Goal: Task Accomplishment & Management: Manage account settings

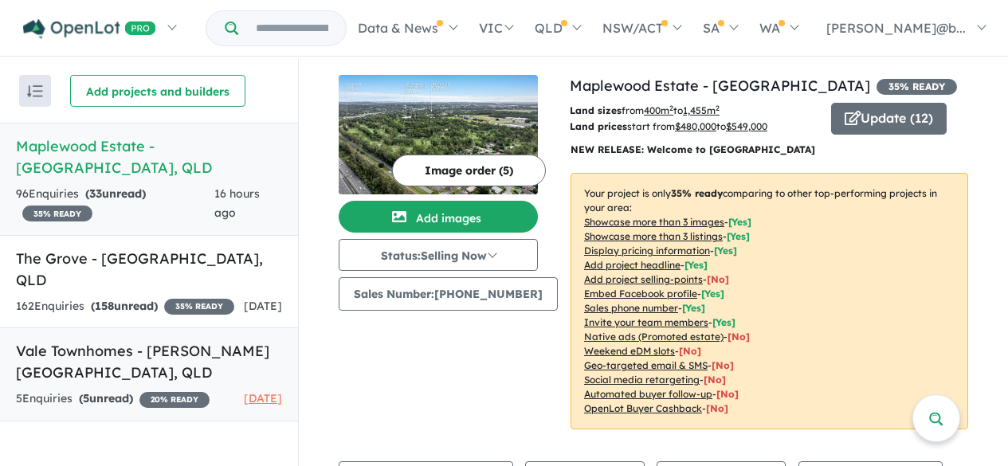
click at [102, 340] on h5 "Vale Townhomes - [PERSON_NAME][GEOGRAPHIC_DATA] , [GEOGRAPHIC_DATA]" at bounding box center [149, 361] width 266 height 43
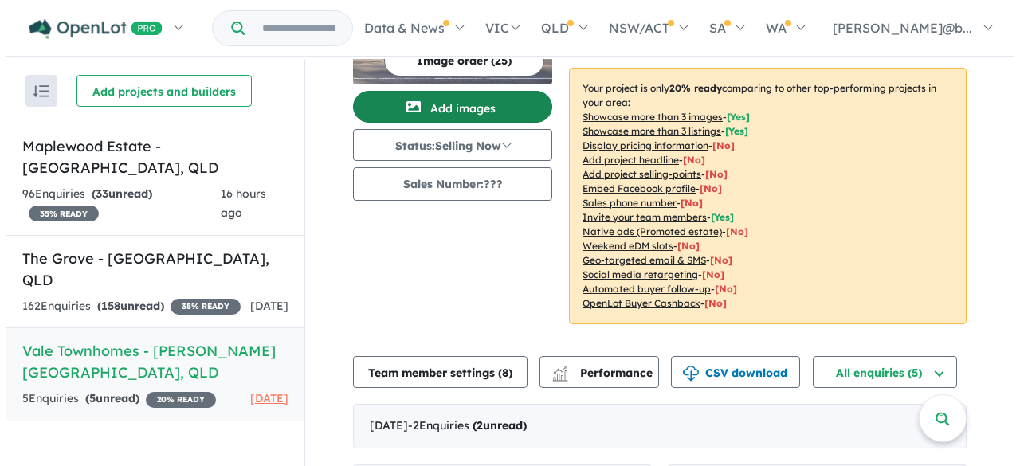
scroll to position [159, 0]
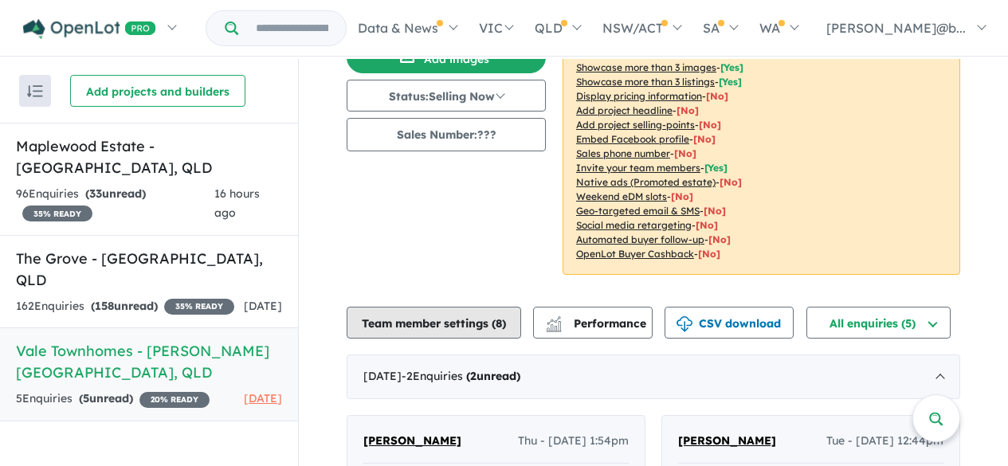
click at [431, 310] on button "Team member settings ( 8 )" at bounding box center [434, 323] width 174 height 32
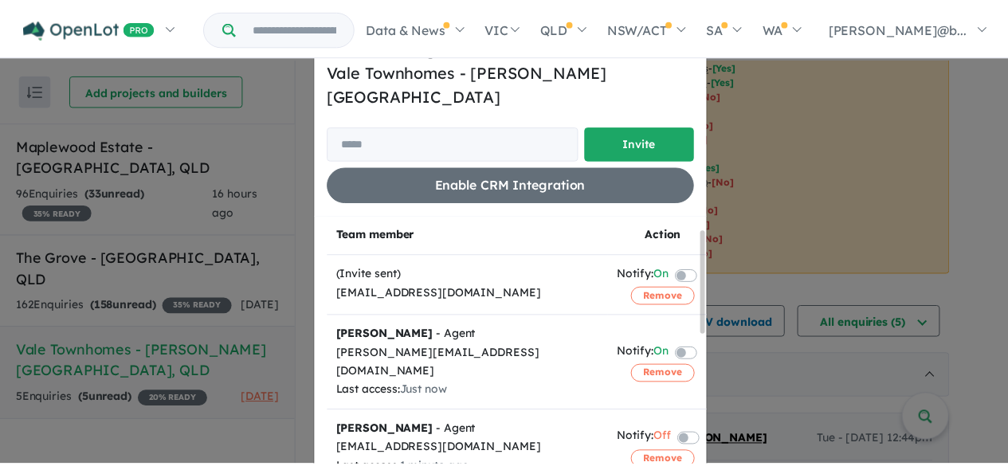
scroll to position [0, 0]
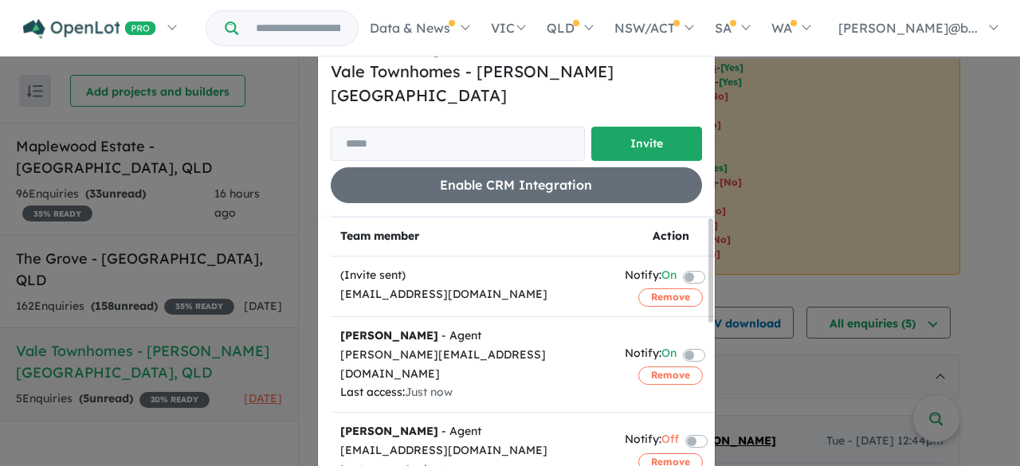
click at [732, 252] on div "Invite/manage team members for Vale Townhomes - [PERSON_NAME][GEOGRAPHIC_DATA] …" at bounding box center [510, 233] width 1020 height 466
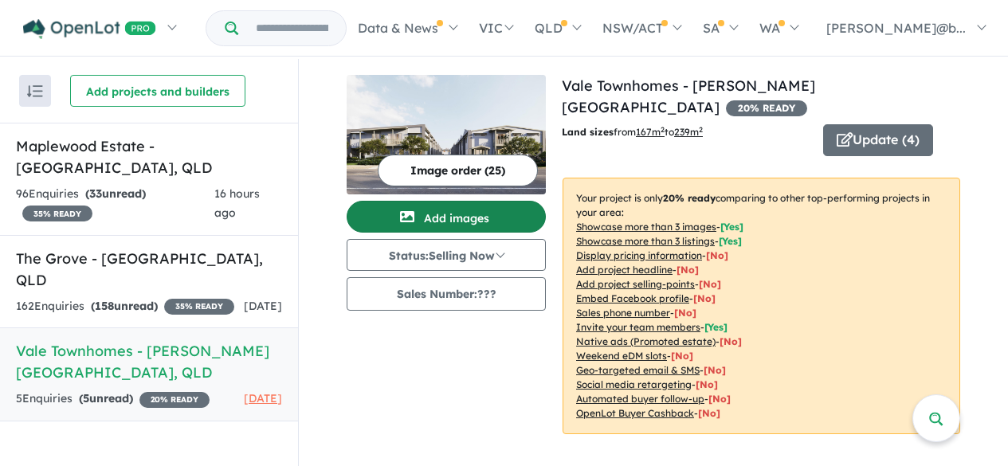
click at [486, 217] on button "Add images" at bounding box center [446, 217] width 199 height 32
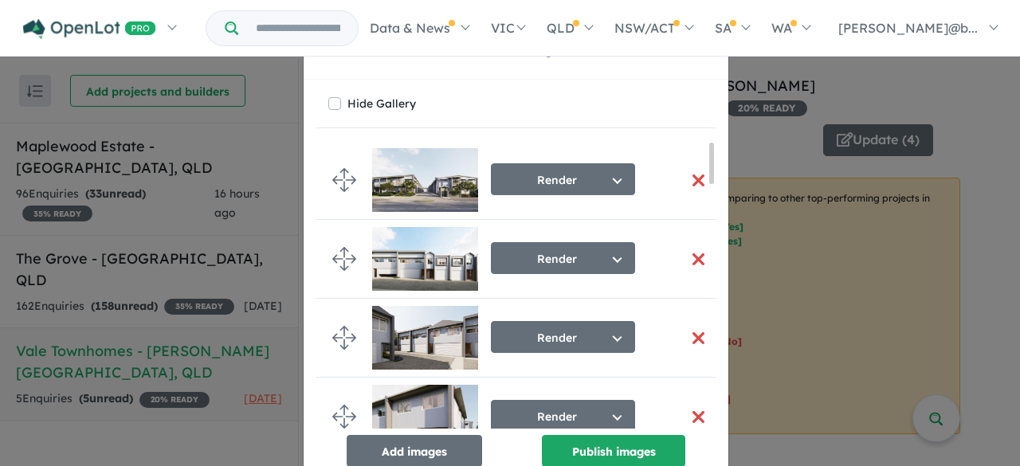
click at [768, 113] on div "Re-order images × Close Hide Gallery Render Select image tag Aerial Location Ma…" at bounding box center [510, 233] width 1020 height 466
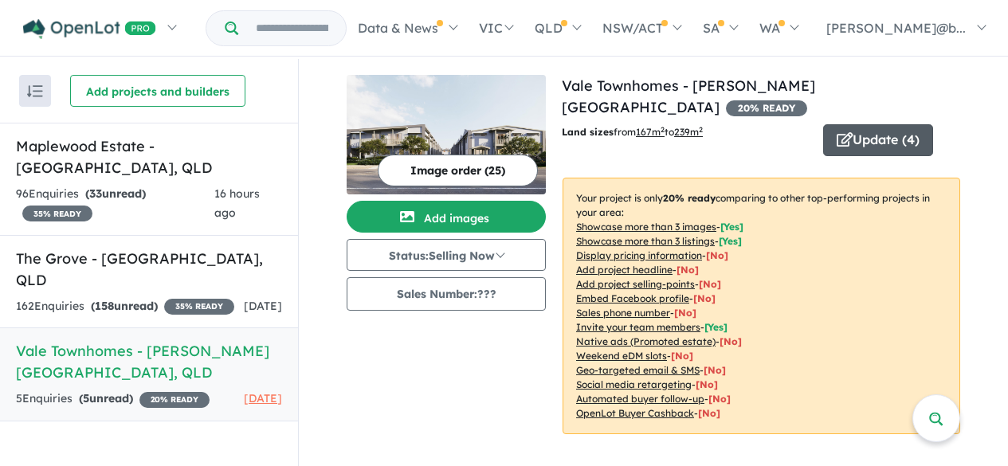
click at [852, 124] on button "Update ( 4 )" at bounding box center [878, 140] width 110 height 32
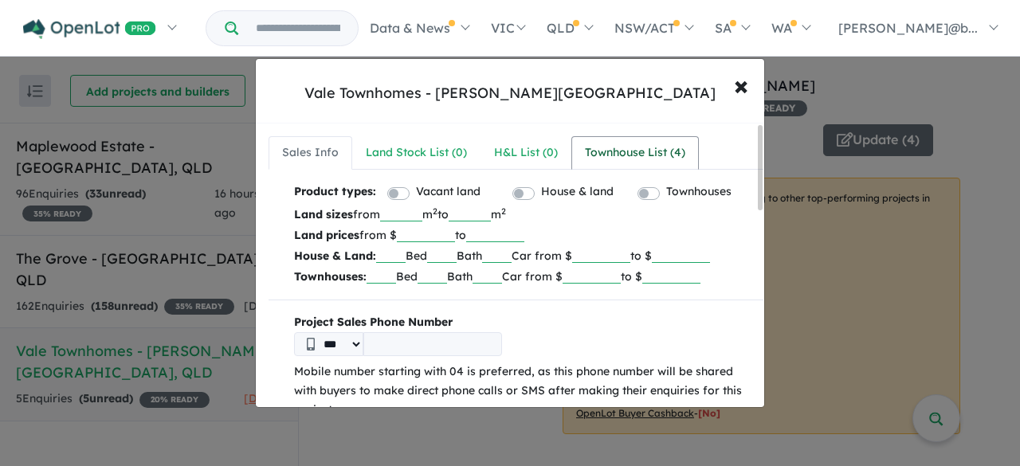
click at [602, 159] on div "Townhouse List ( 4 )" at bounding box center [635, 152] width 100 height 19
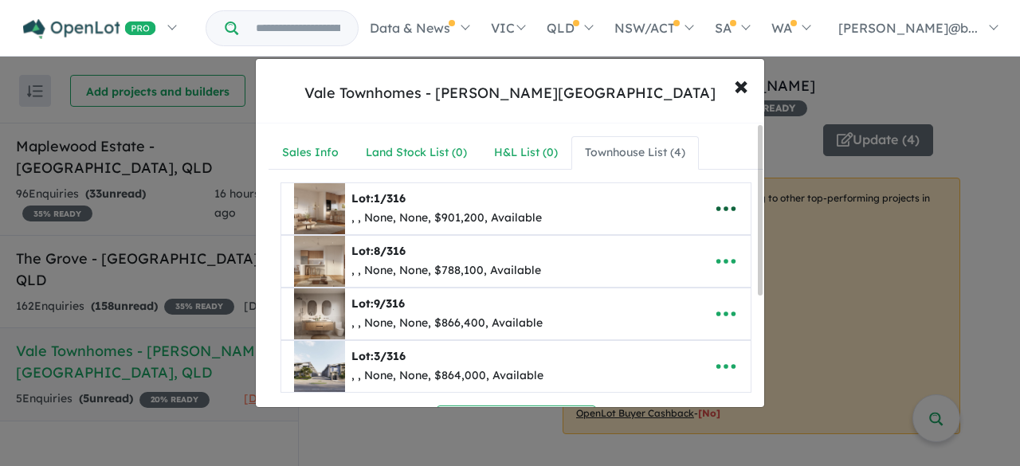
click at [724, 212] on icon "button" at bounding box center [726, 209] width 24 height 24
click at [687, 246] on link "Edit" at bounding box center [691, 248] width 118 height 37
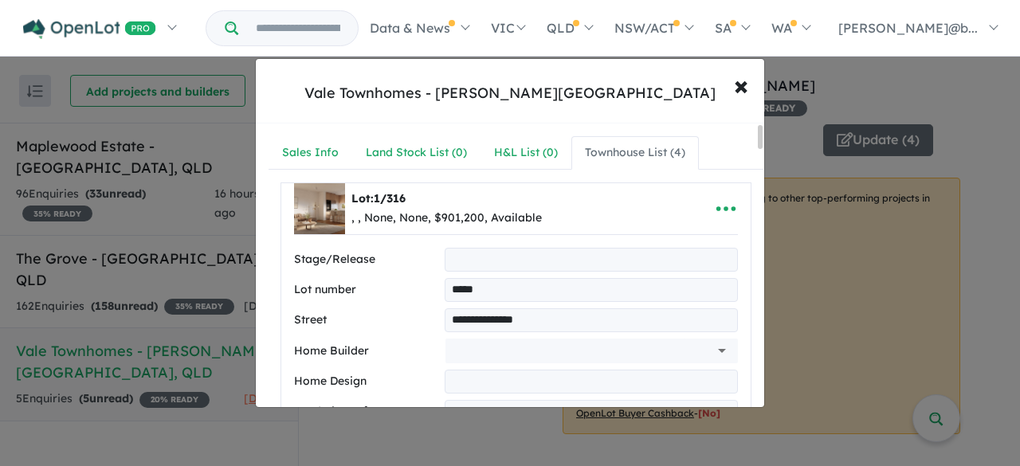
click at [604, 197] on div "Lot: 1/316 , , None, None, $901,200, Available" at bounding box center [491, 208] width 394 height 51
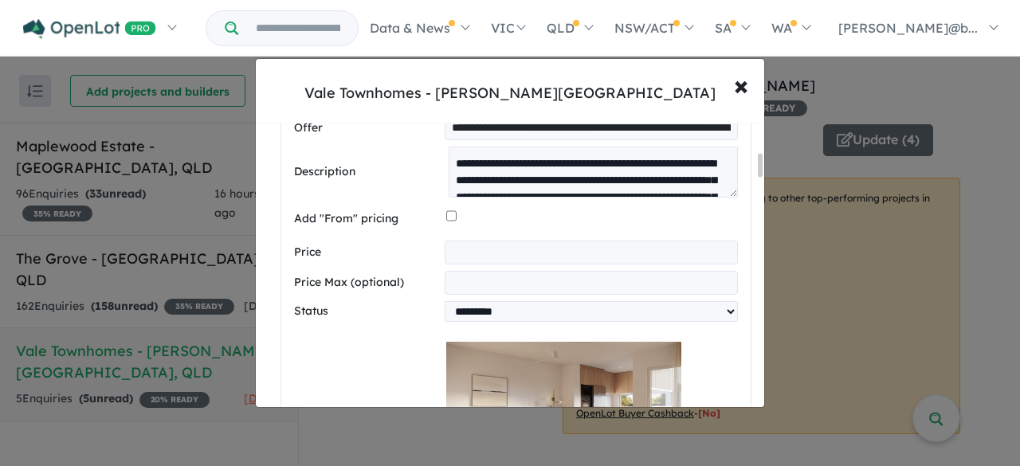
scroll to position [558, 0]
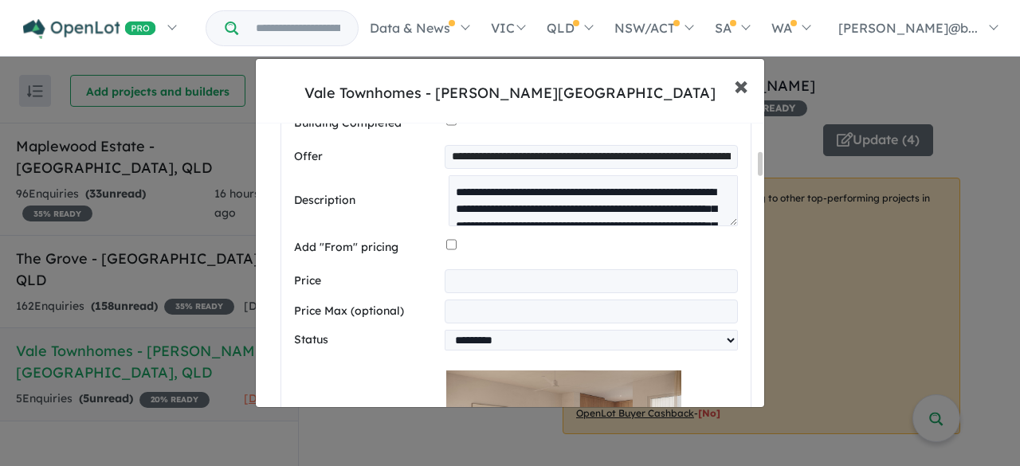
click at [742, 87] on span "×" at bounding box center [741, 85] width 14 height 34
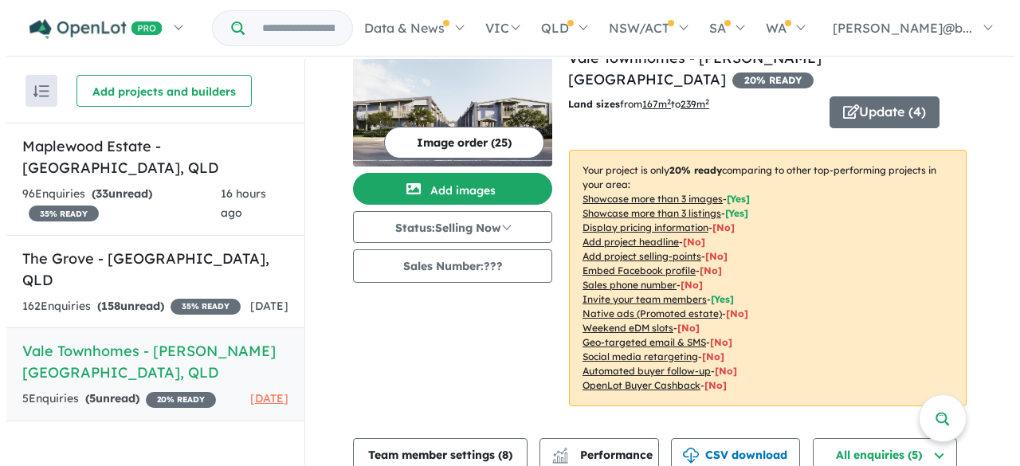
scroll to position [0, 0]
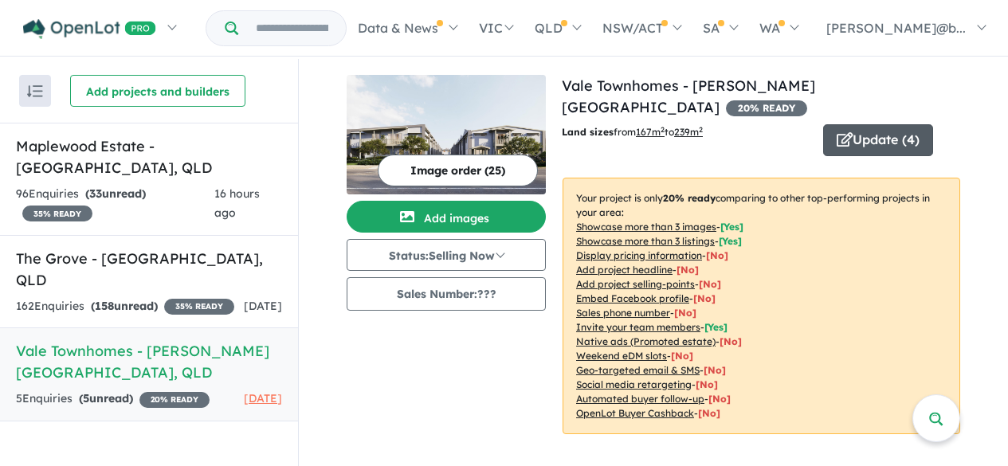
click at [855, 124] on button "Update ( 4 )" at bounding box center [878, 140] width 110 height 32
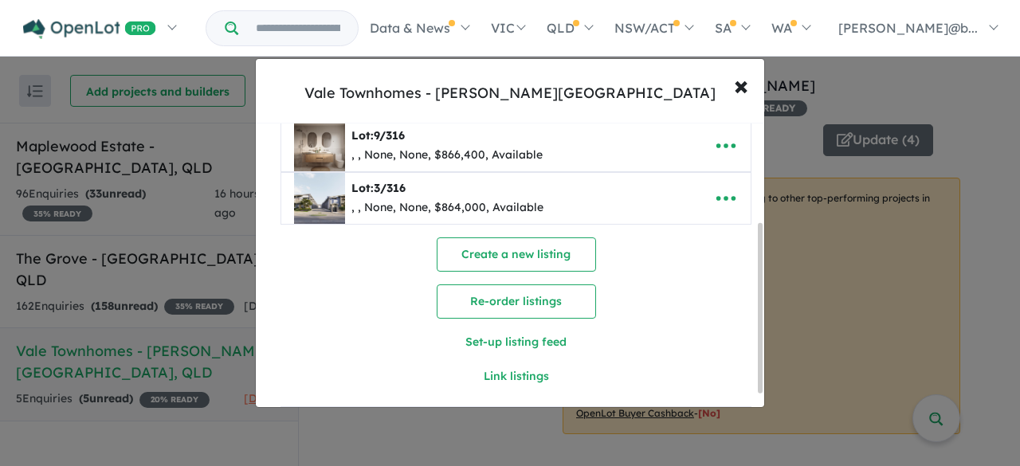
scroll to position [189, 0]
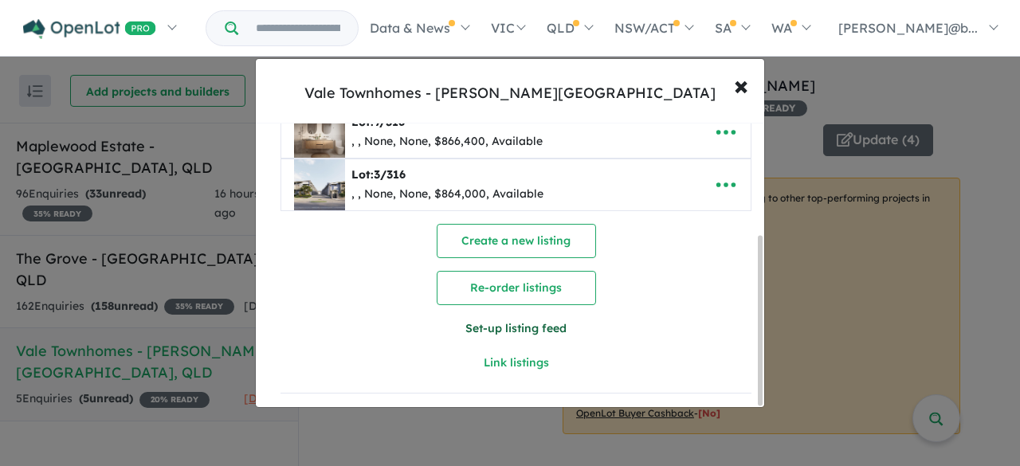
click at [492, 323] on button "Set-up listing feed" at bounding box center [516, 328] width 236 height 34
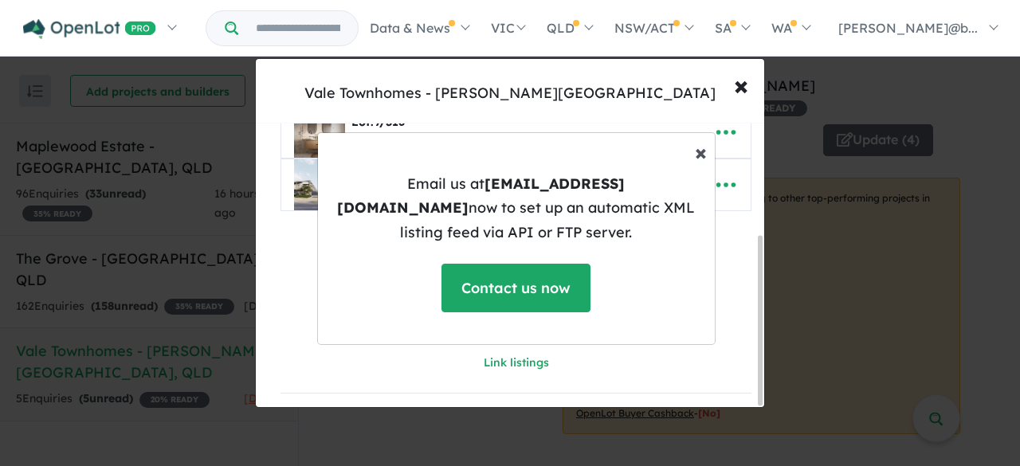
click at [695, 163] on span "×" at bounding box center [701, 152] width 12 height 28
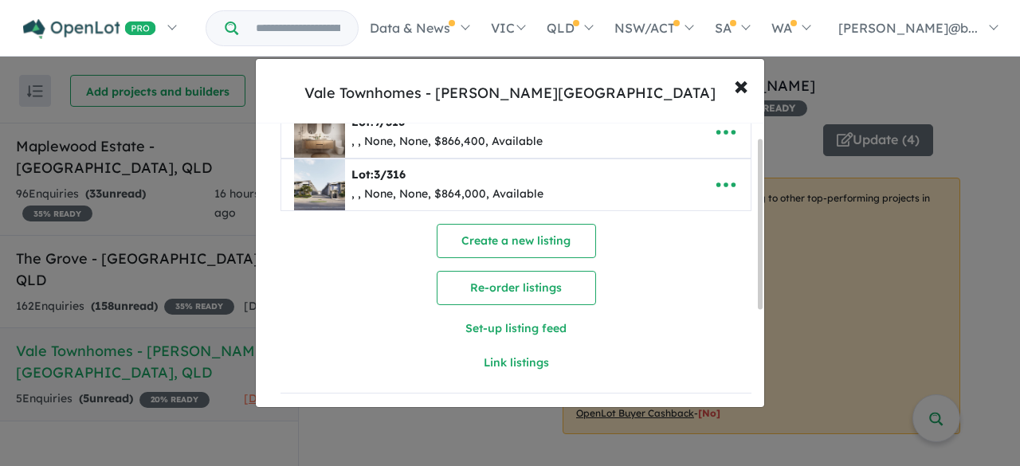
scroll to position [0, 0]
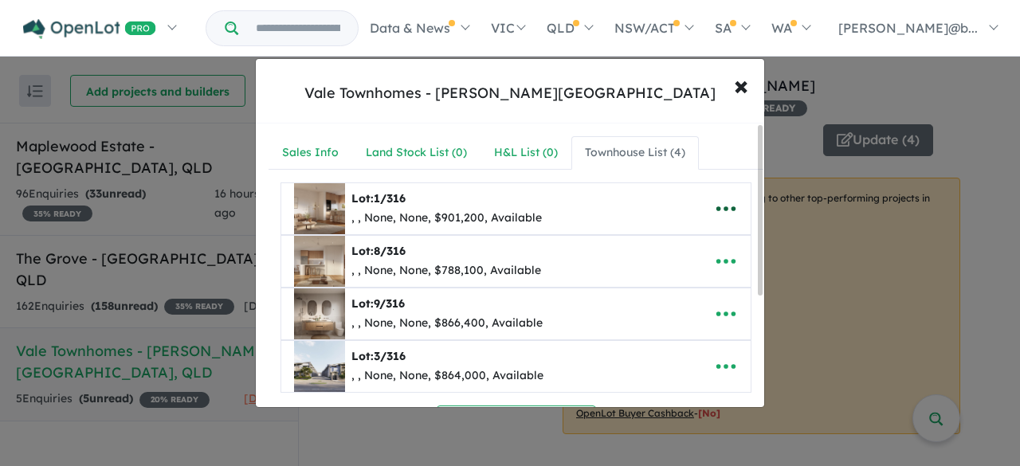
click at [727, 204] on icon "button" at bounding box center [726, 209] width 24 height 24
click at [687, 251] on link "Edit" at bounding box center [691, 248] width 118 height 37
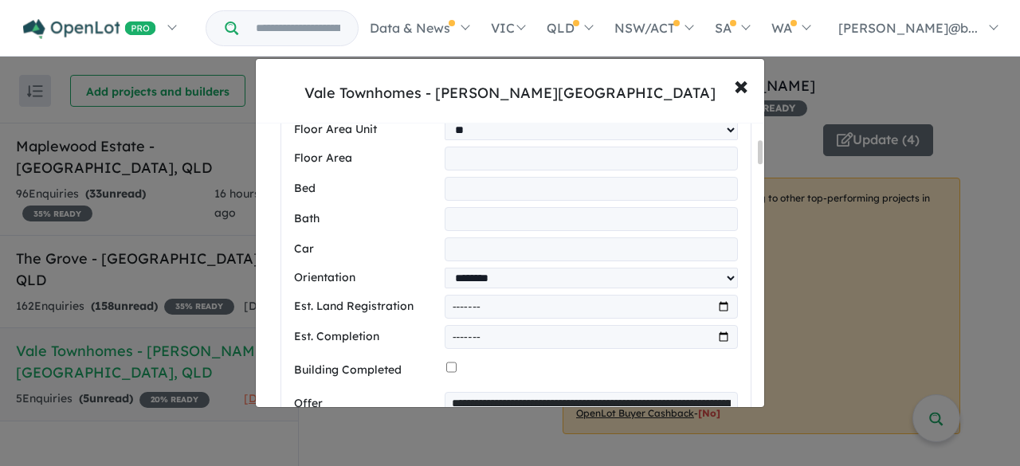
scroll to position [319, 0]
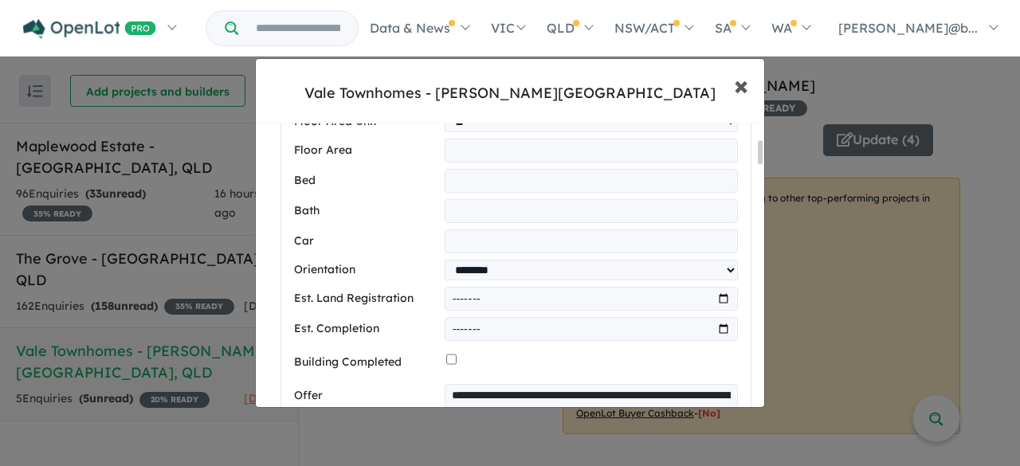
click at [741, 90] on span "×" at bounding box center [741, 85] width 14 height 34
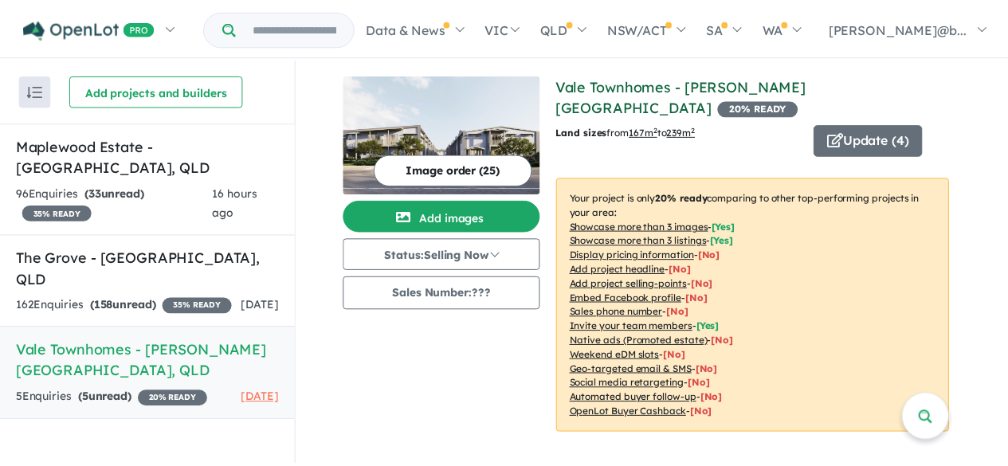
scroll to position [0, 0]
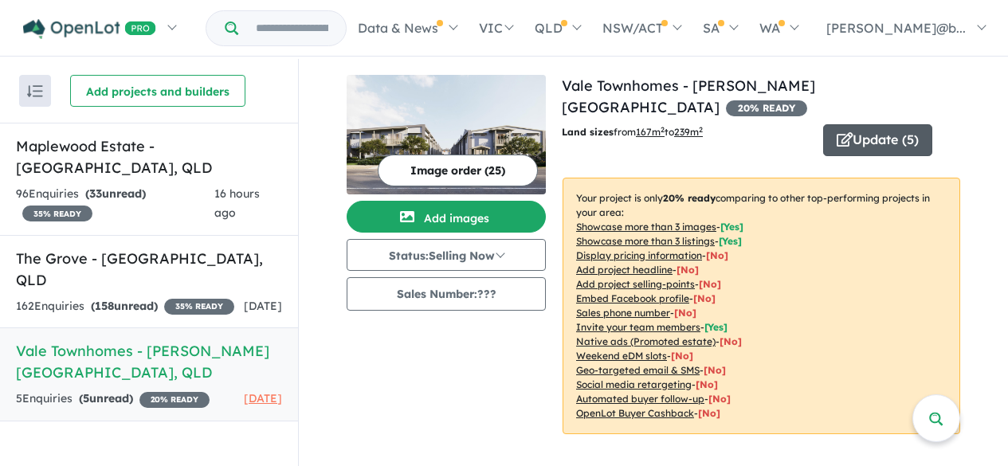
click at [881, 124] on button "Update ( 5 )" at bounding box center [877, 140] width 109 height 32
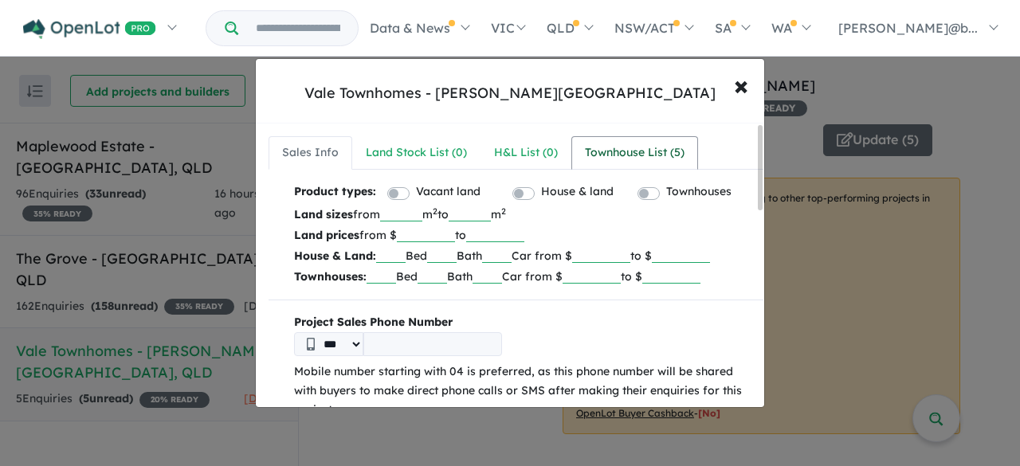
click at [632, 152] on div "Townhouse List ( 5 )" at bounding box center [635, 152] width 100 height 19
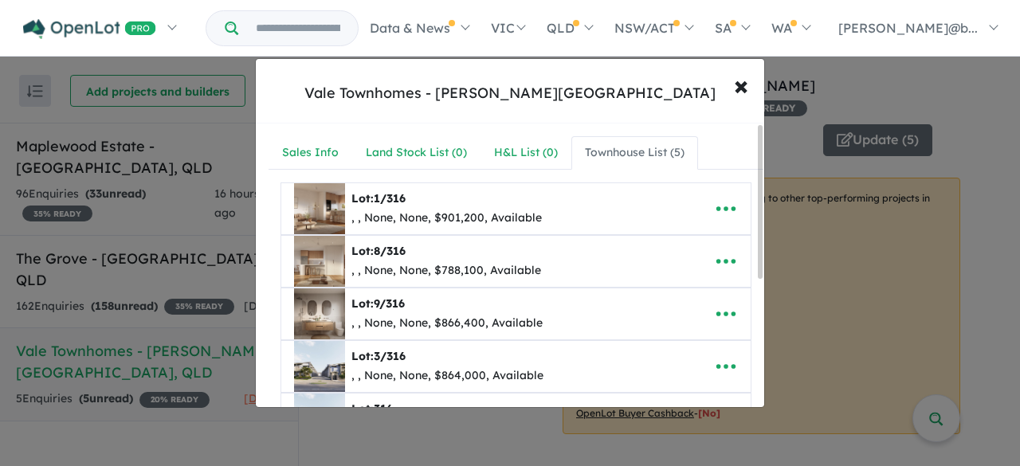
scroll to position [159, 0]
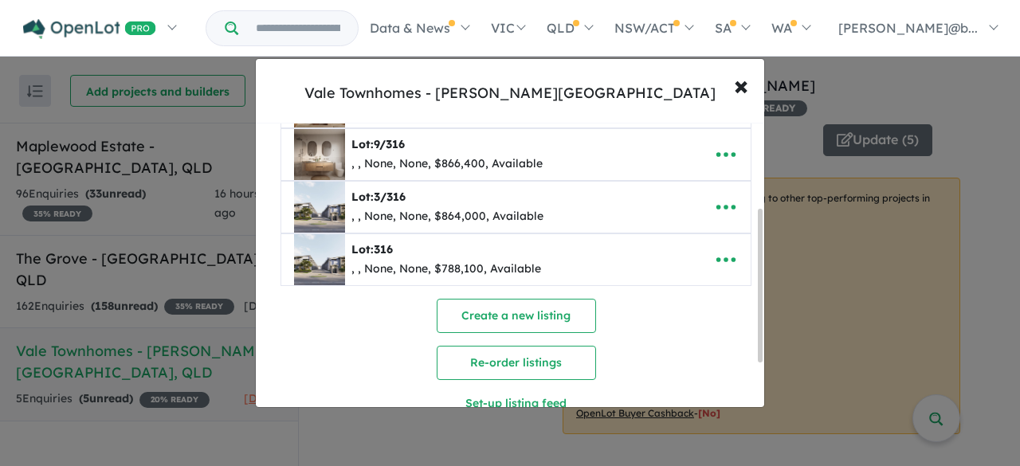
click at [388, 246] on span "316" at bounding box center [383, 249] width 19 height 14
click at [718, 259] on icon "button" at bounding box center [725, 259] width 19 height 5
click at [671, 304] on link "Edit" at bounding box center [691, 299] width 118 height 37
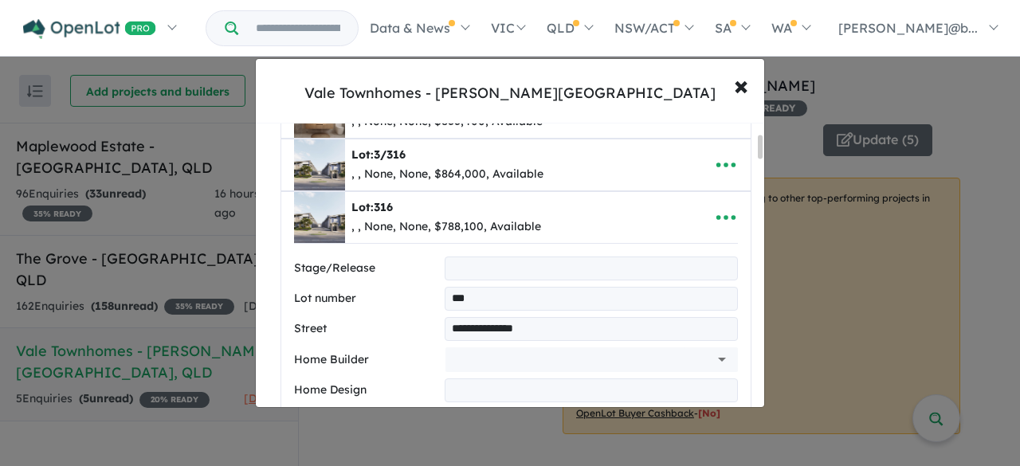
scroll to position [281, 0]
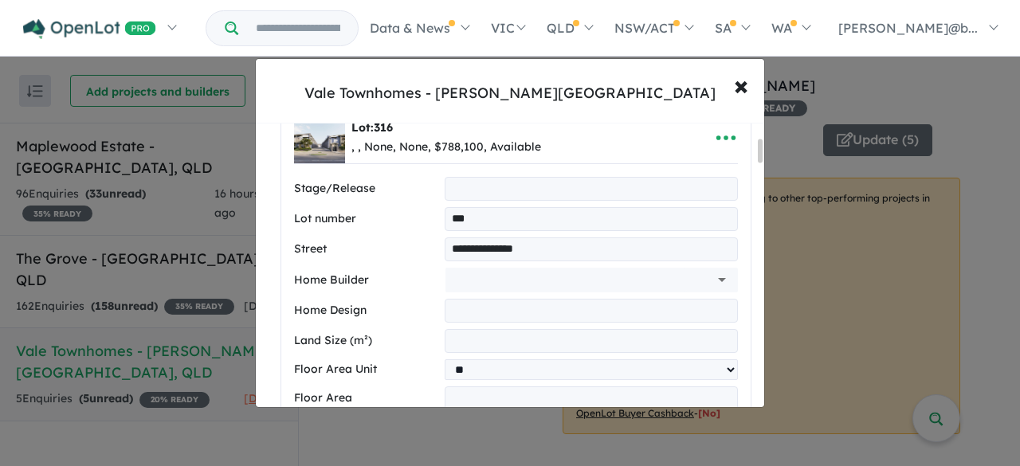
click at [449, 216] on input "***" at bounding box center [591, 219] width 293 height 24
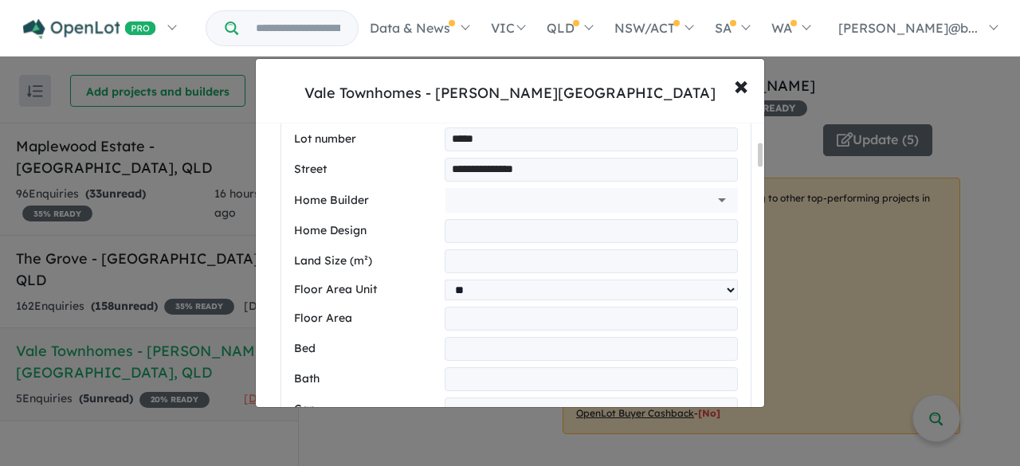
scroll to position [441, 0]
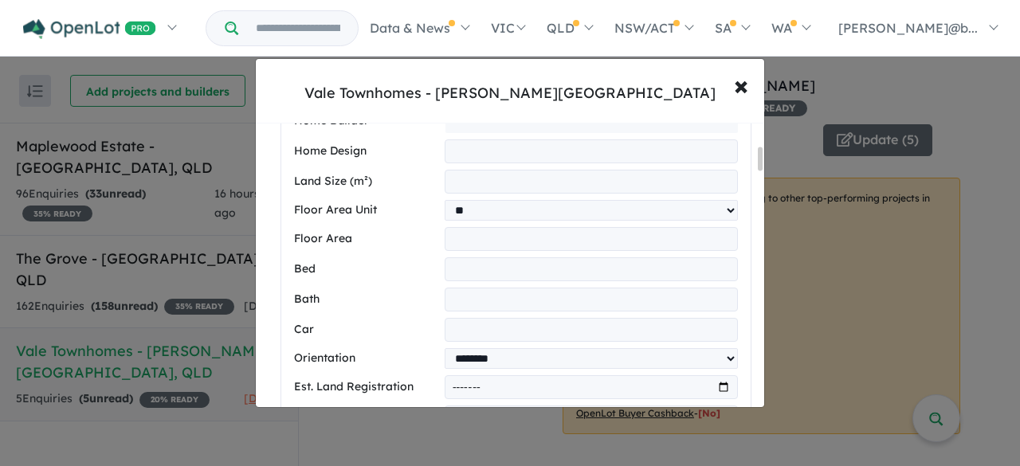
type input "*****"
click at [483, 206] on select "** **" at bounding box center [591, 210] width 293 height 21
select select "**"
click at [445, 200] on select "** **" at bounding box center [591, 210] width 293 height 21
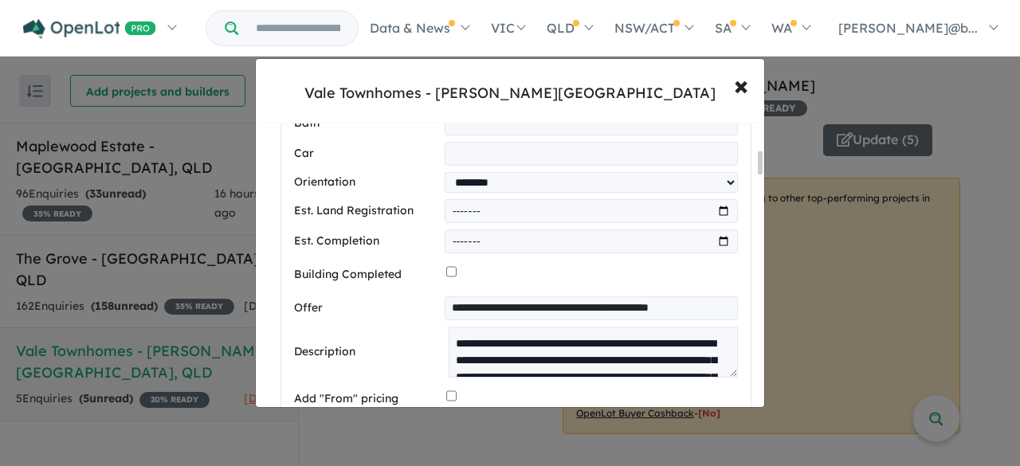
scroll to position [680, 0]
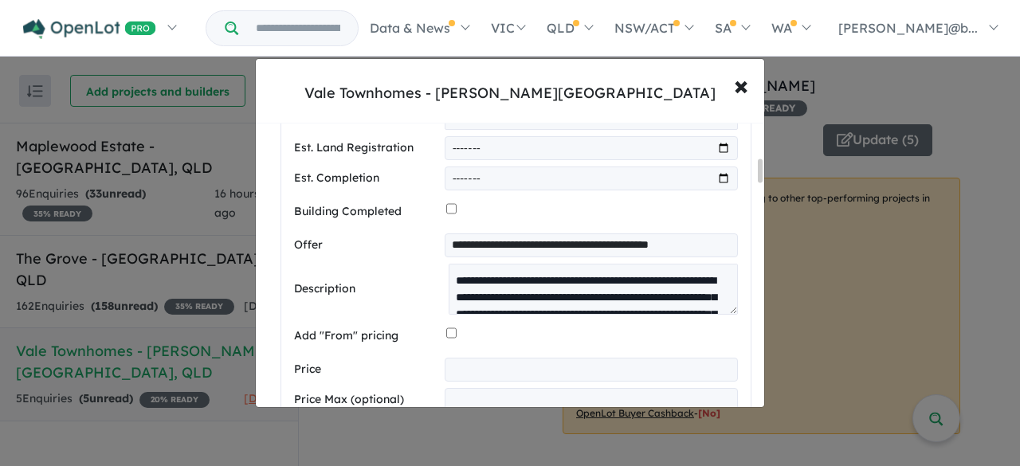
click at [496, 181] on input "month" at bounding box center [591, 178] width 293 height 24
click at [723, 183] on input "month" at bounding box center [591, 178] width 293 height 24
type input "*******"
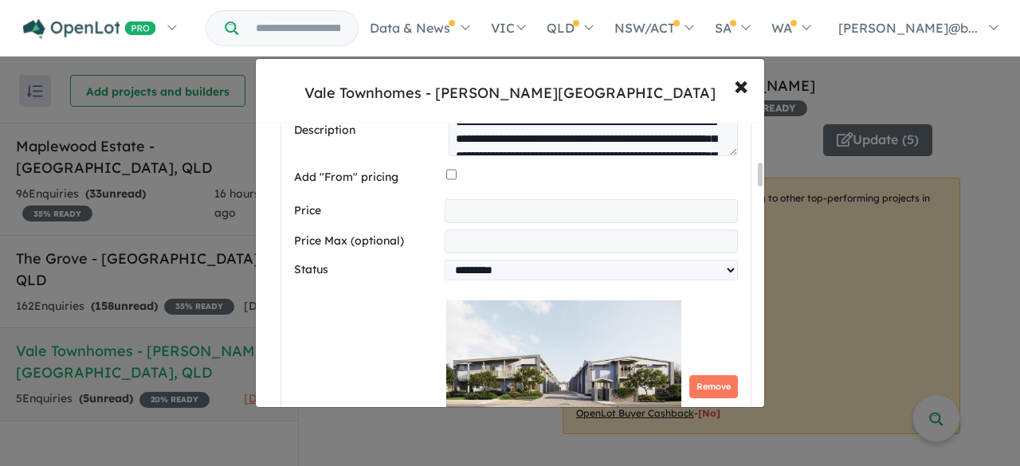
scroll to position [839, 0]
click at [743, 78] on span "×" at bounding box center [741, 85] width 14 height 34
select select "**"
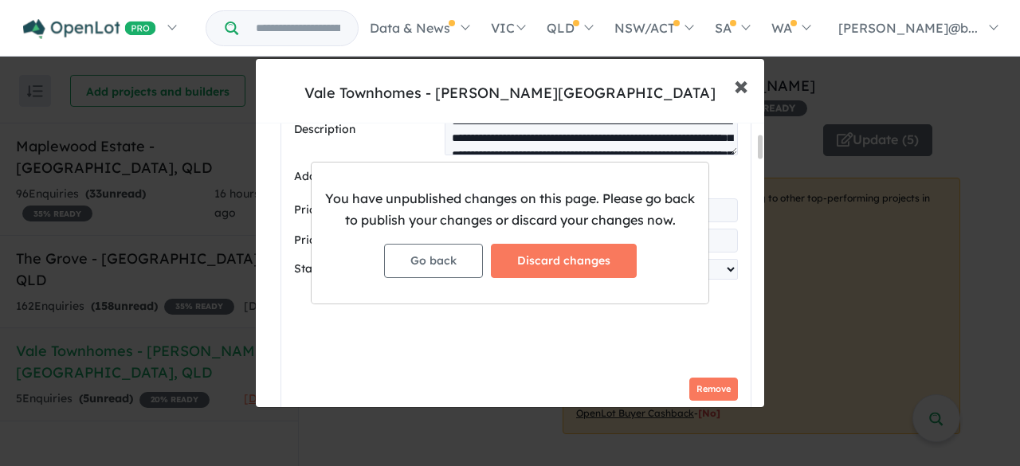
scroll to position [202, 0]
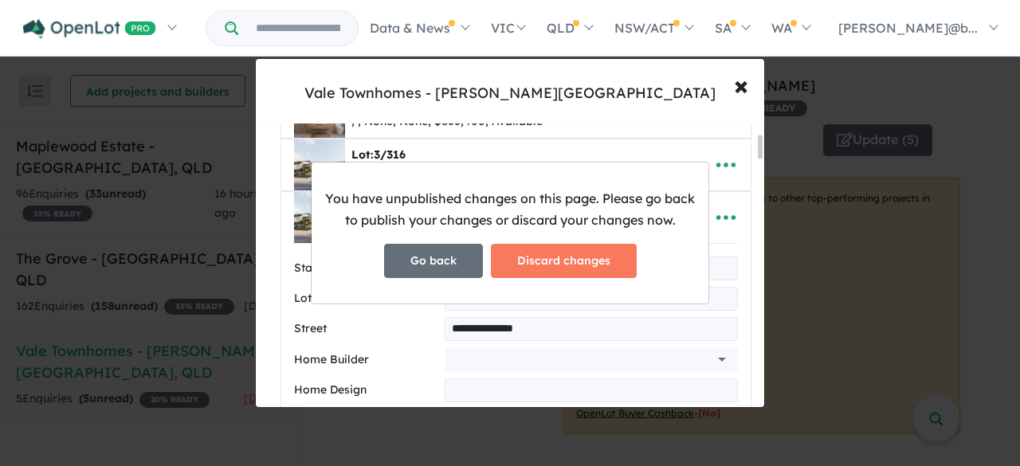
click at [425, 264] on button "Go back" at bounding box center [433, 261] width 99 height 34
select select "**"
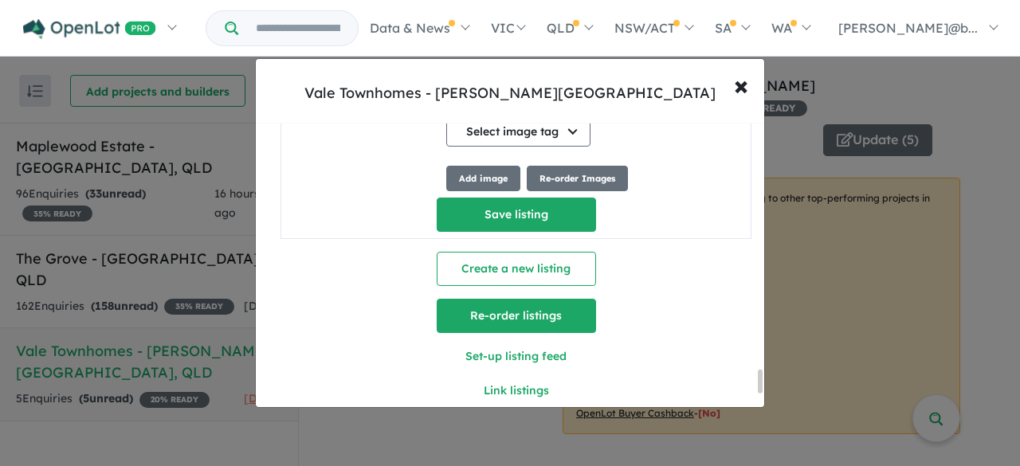
scroll to position [5059, 0]
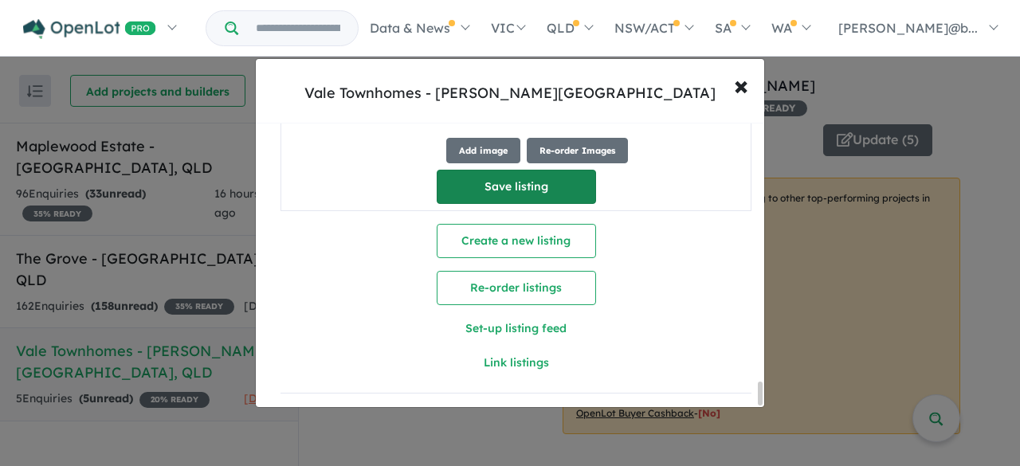
click at [520, 172] on button "Save listing" at bounding box center [516, 187] width 159 height 34
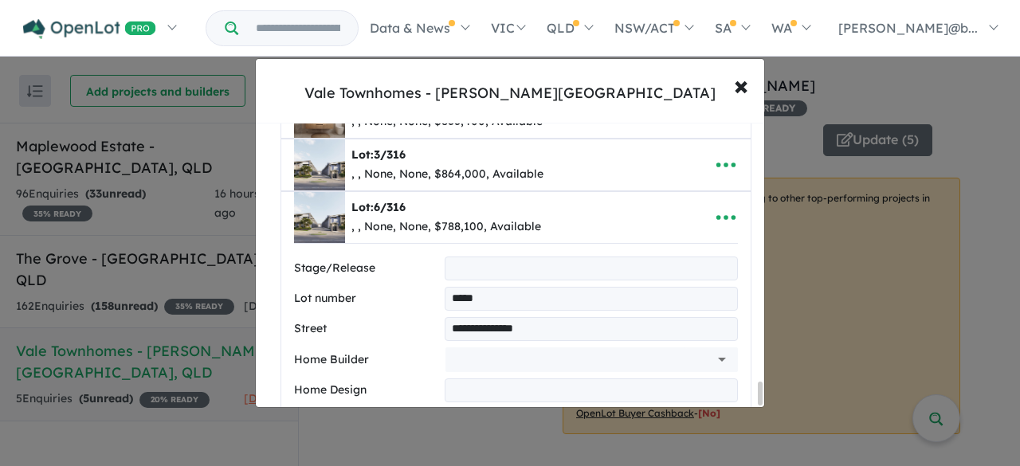
select select "**"
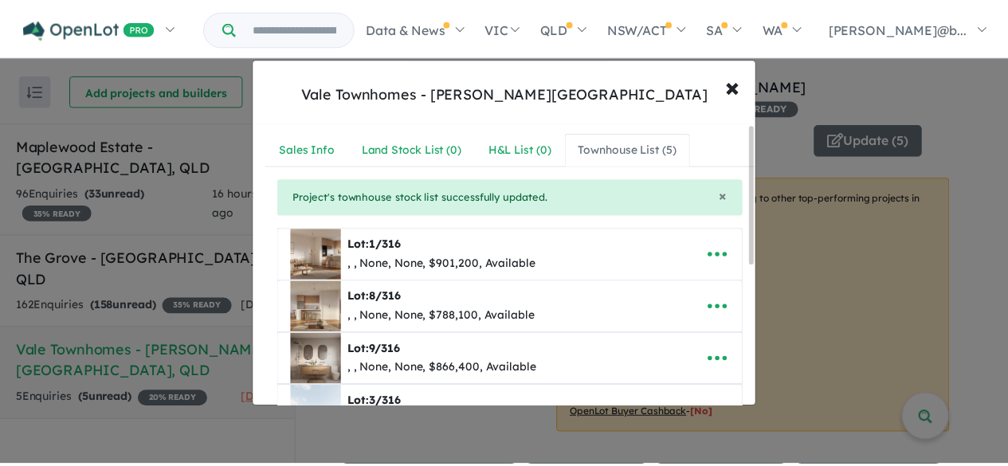
scroll to position [0, 0]
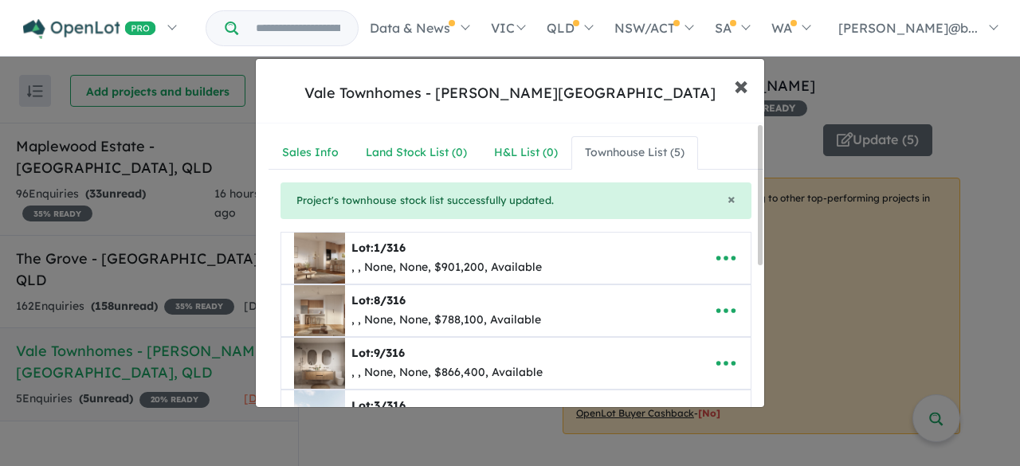
click at [742, 92] on span "×" at bounding box center [741, 85] width 14 height 34
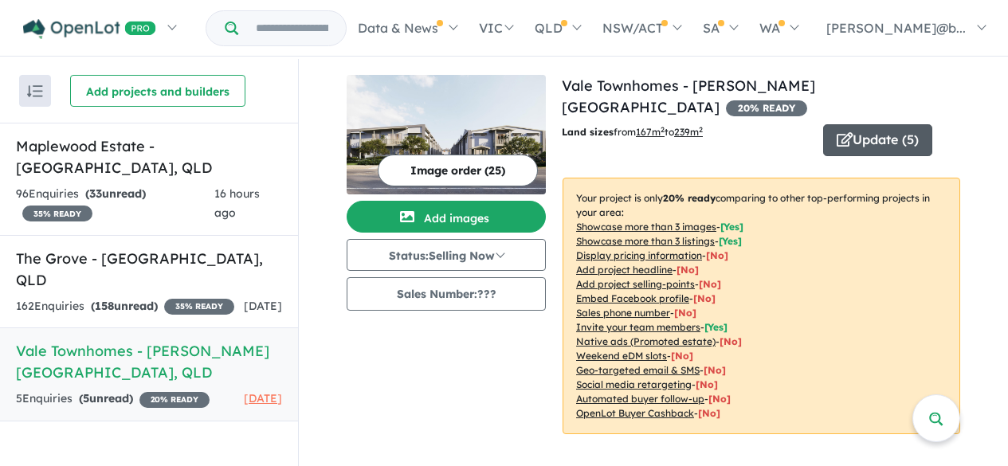
click at [852, 124] on button "Update ( 5 )" at bounding box center [877, 140] width 109 height 32
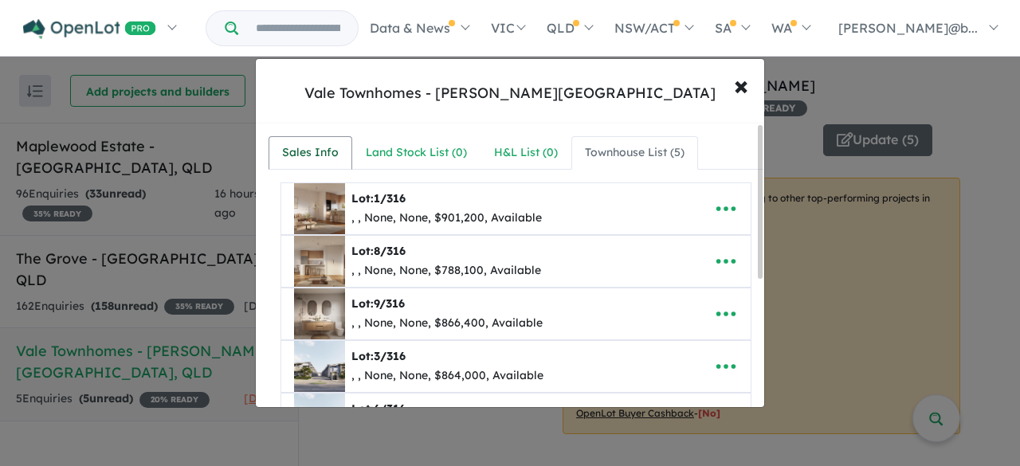
click at [308, 144] on div "Sales Info" at bounding box center [310, 152] width 57 height 19
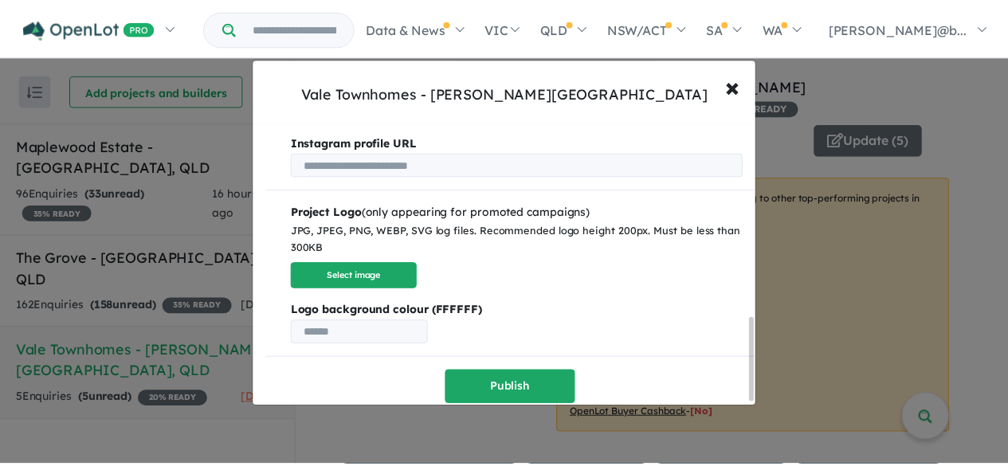
scroll to position [668, 0]
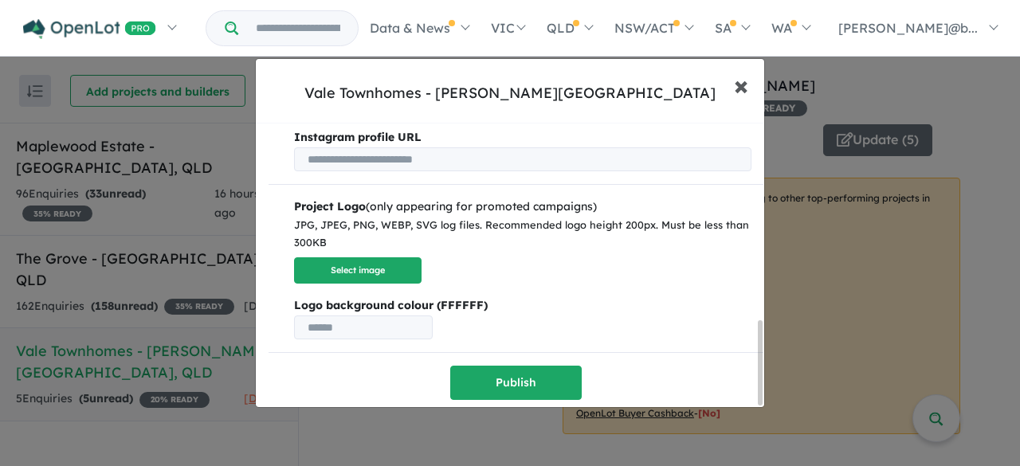
click at [738, 90] on span "×" at bounding box center [741, 85] width 14 height 34
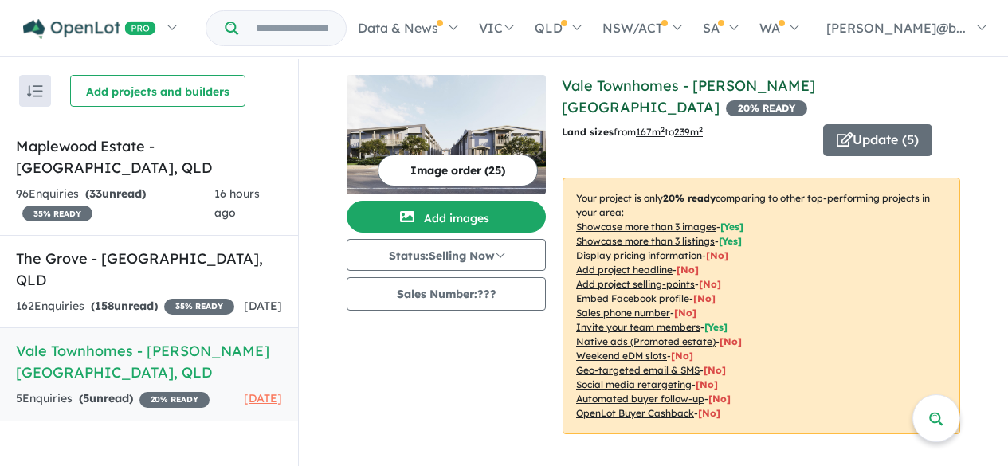
click at [719, 84] on link "Vale Townhomes - [PERSON_NAME][GEOGRAPHIC_DATA]" at bounding box center [688, 96] width 253 height 40
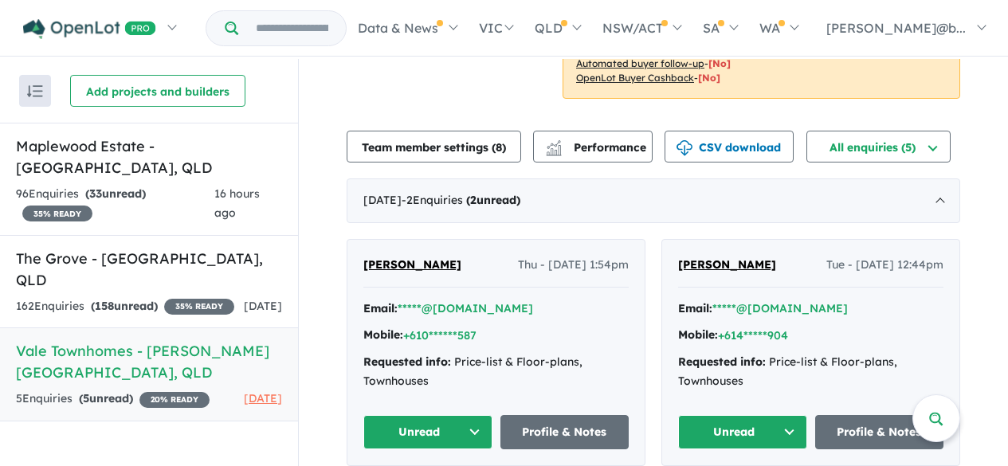
scroll to position [389, 0]
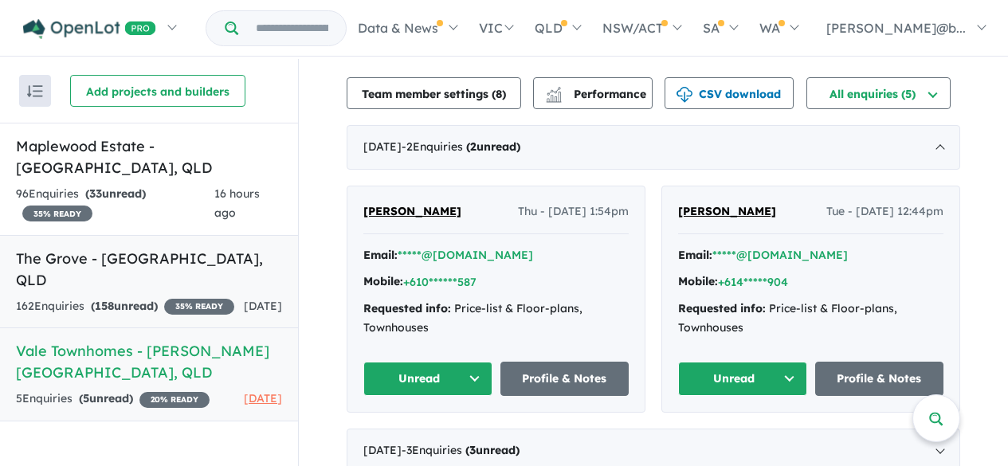
click at [153, 299] on strong "( 158 unread)" at bounding box center [124, 306] width 67 height 14
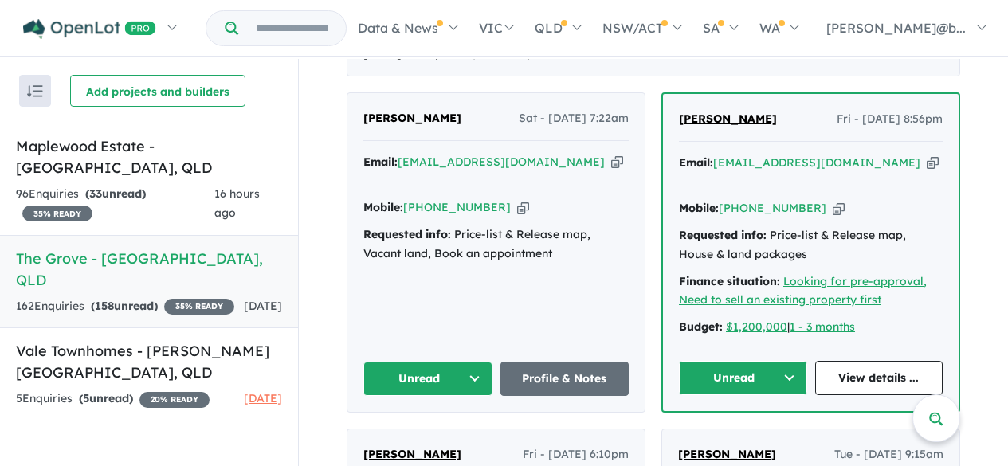
scroll to position [637, 0]
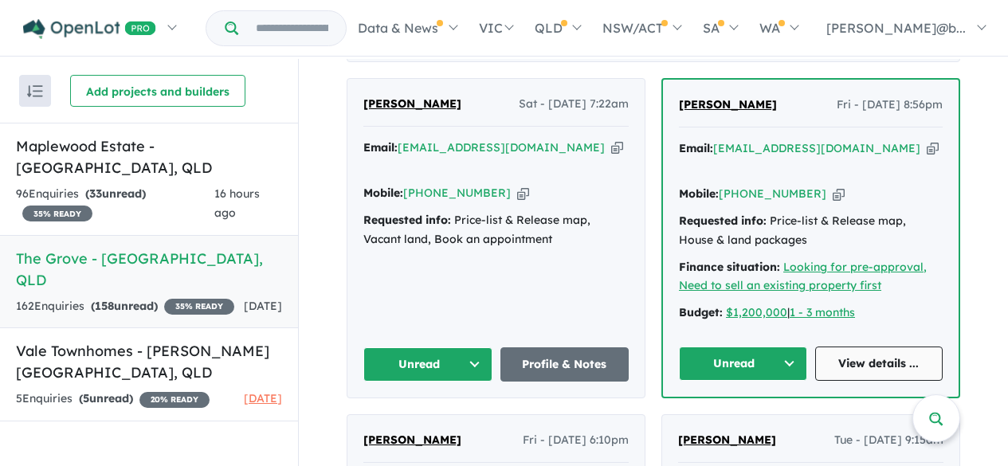
click at [848, 347] on link "View details ..." at bounding box center [879, 364] width 128 height 34
click at [85, 340] on h5 "Vale Townhomes - [PERSON_NAME][GEOGRAPHIC_DATA] , [GEOGRAPHIC_DATA]" at bounding box center [149, 361] width 266 height 43
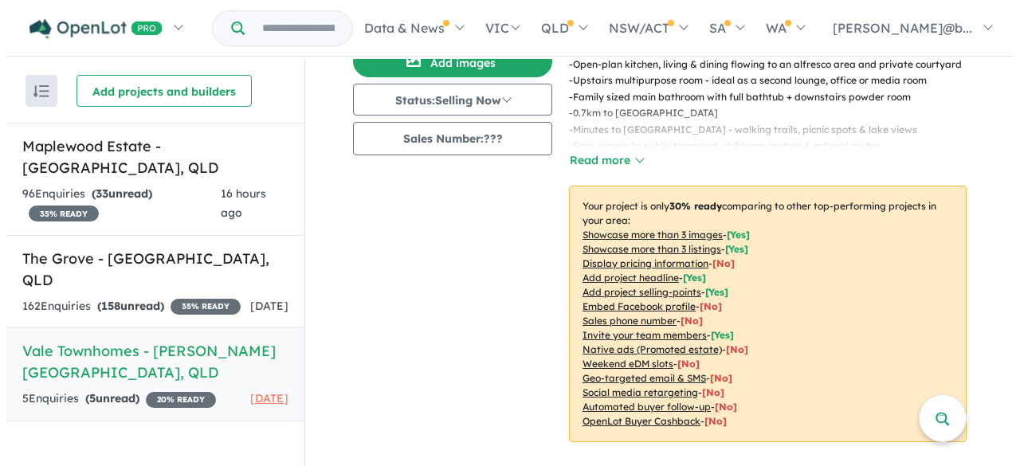
scroll to position [239, 0]
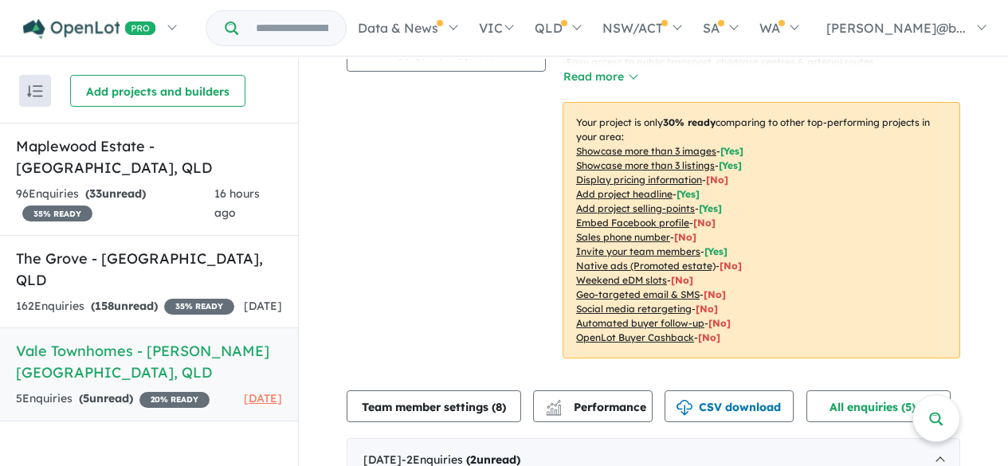
click at [638, 303] on u "Social media retargeting" at bounding box center [634, 309] width 116 height 12
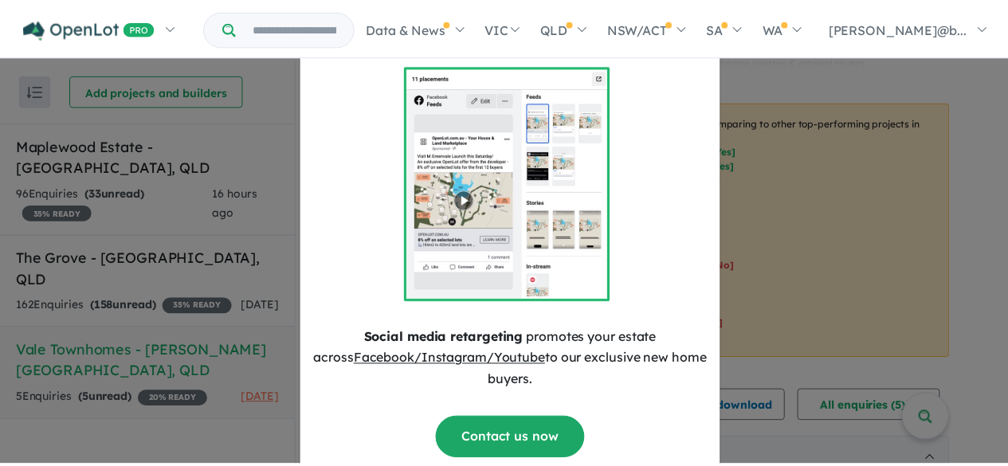
scroll to position [0, 0]
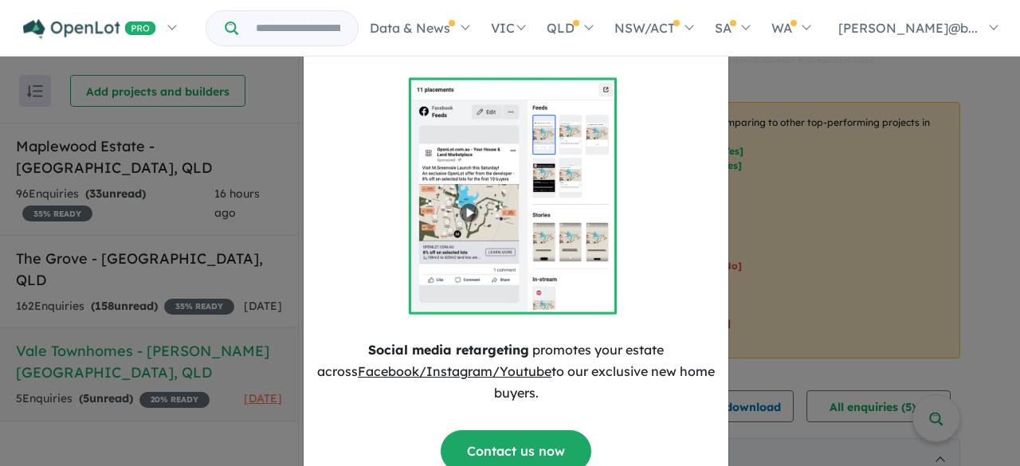
click at [775, 182] on div "× Close Social media retargeting promotes your estate across Facebook/Instagram…" at bounding box center [510, 233] width 1020 height 466
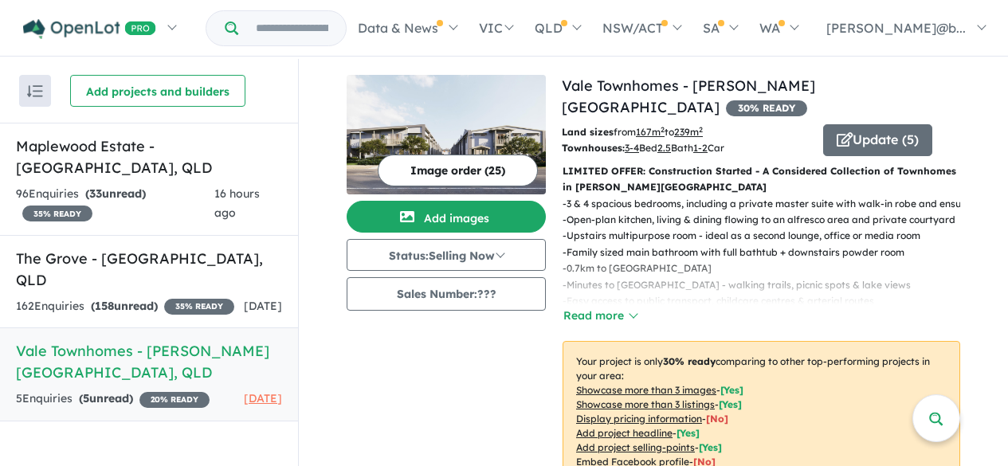
click at [464, 170] on button "Image order ( 25 )" at bounding box center [458, 171] width 160 height 32
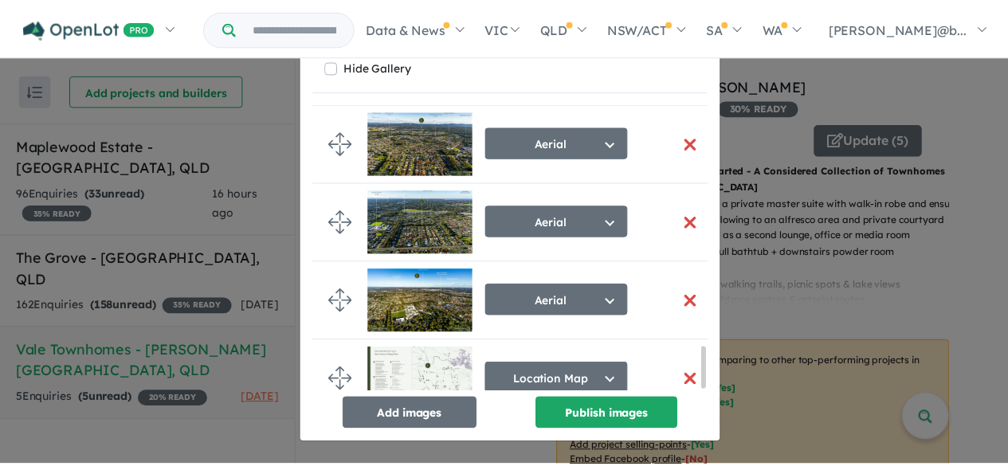
scroll to position [1678, 0]
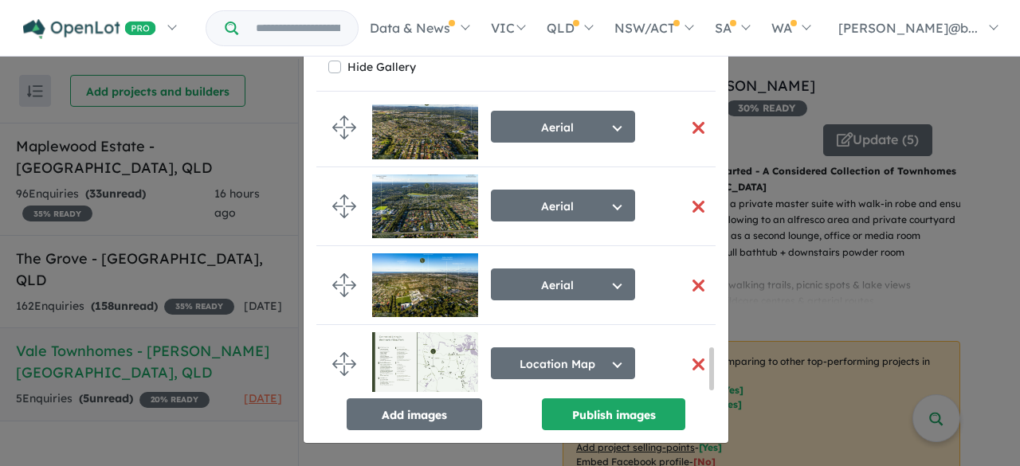
click at [818, 284] on div "Re-order images × Close Hide Gallery Render Select image tag Aerial Location Ma…" at bounding box center [510, 233] width 1020 height 466
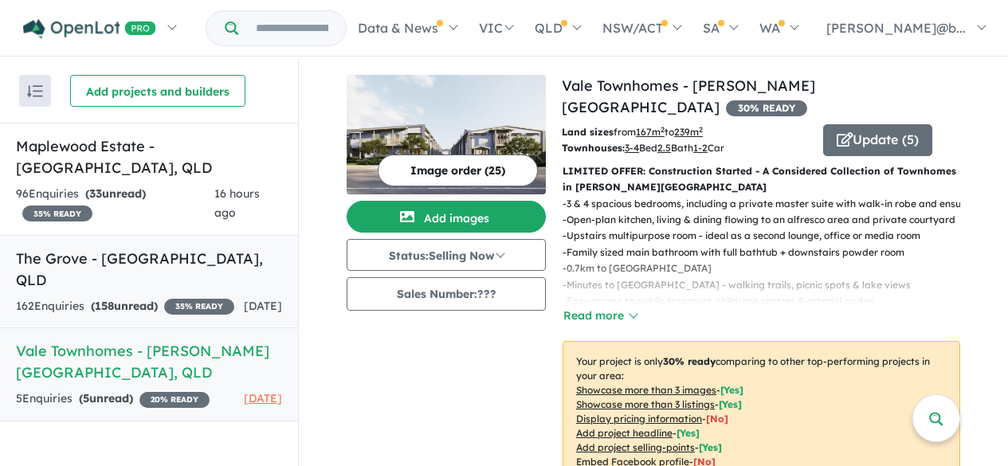
click at [53, 248] on h5 "The Grove - Boondall , QLD" at bounding box center [149, 269] width 266 height 43
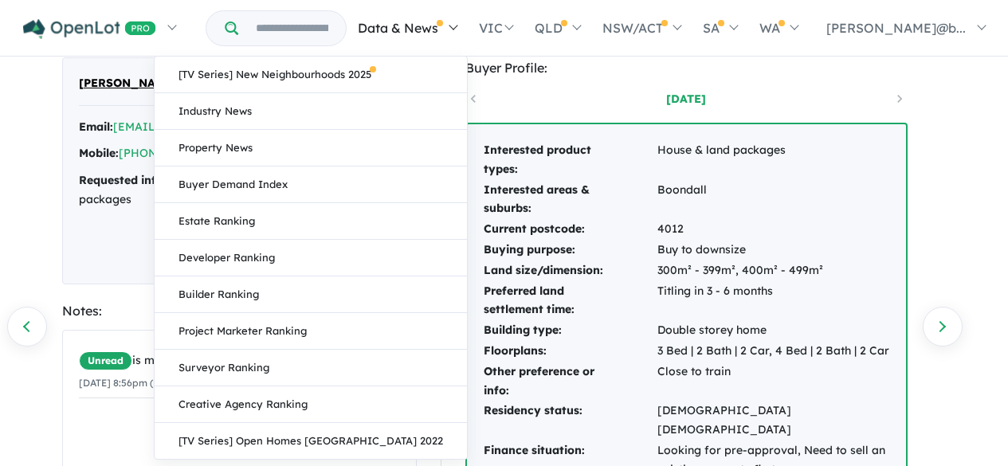
scroll to position [45, 0]
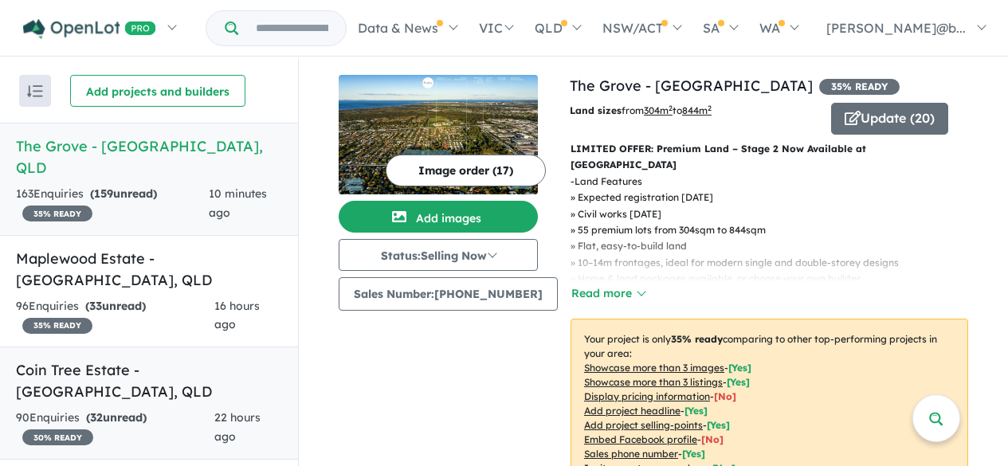
scroll to position [1, 0]
click at [171, 346] on link "Coin Tree Estate - [GEOGRAPHIC_DATA] , QLD 90 Enquir ies ( 32 unread) 30 % READ…" at bounding box center [149, 402] width 298 height 113
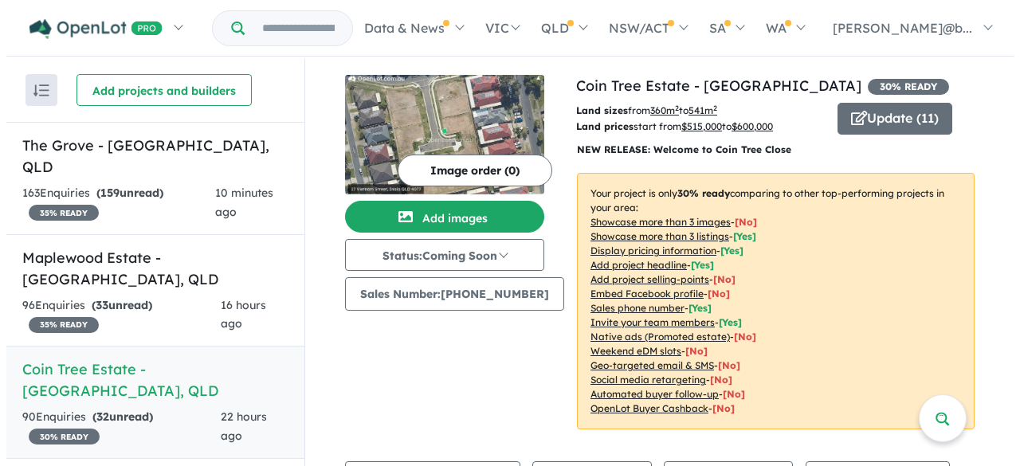
scroll to position [159, 0]
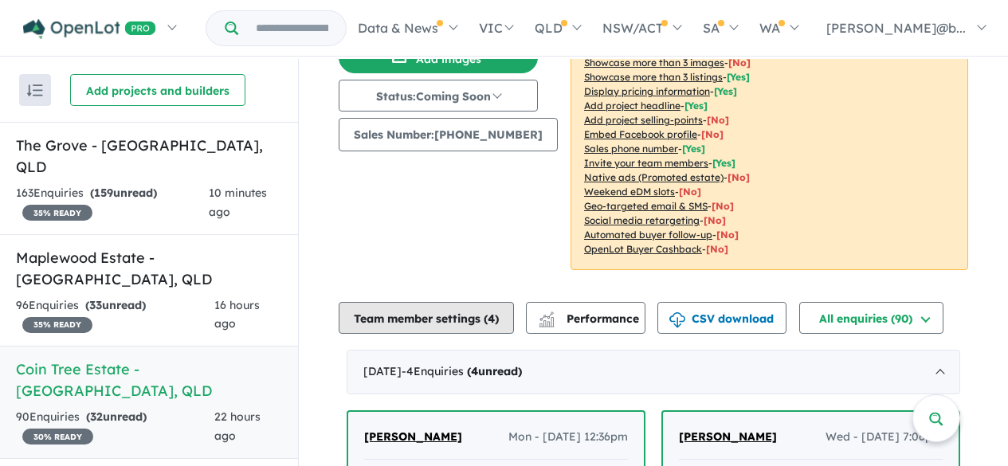
click at [422, 314] on button "Team member settings ( 4 )" at bounding box center [426, 318] width 175 height 32
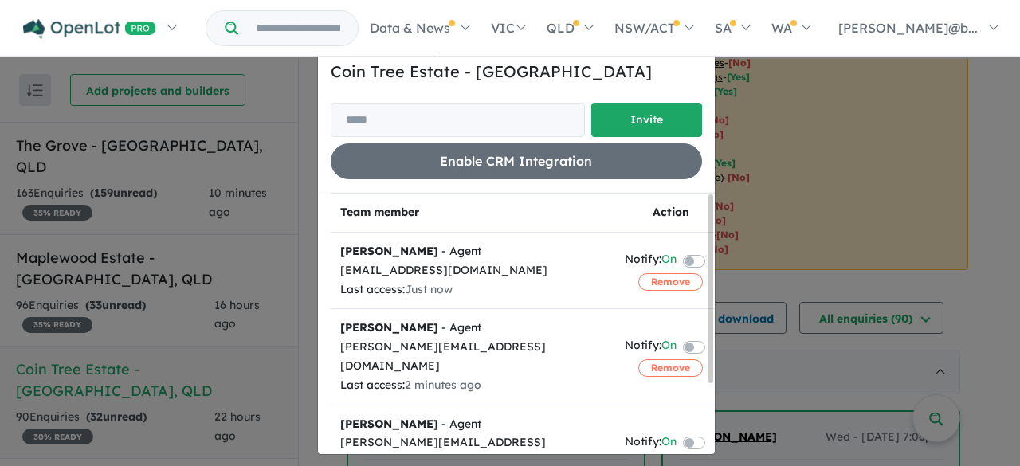
click at [711, 259] on label at bounding box center [712, 259] width 3 height 19
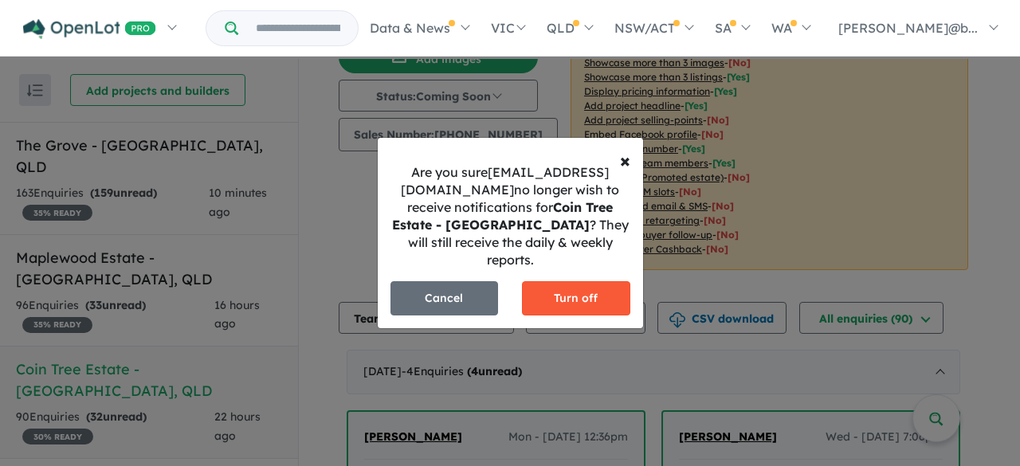
click at [590, 286] on button "Turn off" at bounding box center [576, 298] width 108 height 34
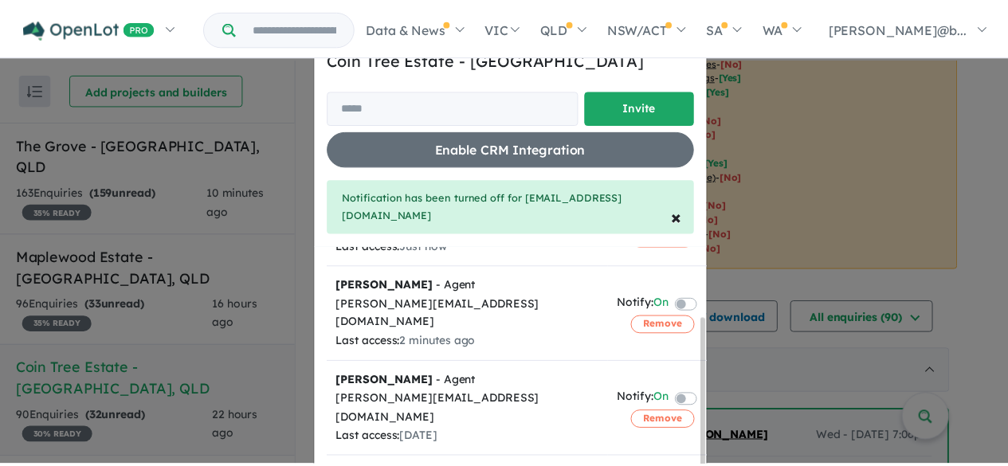
scroll to position [0, 0]
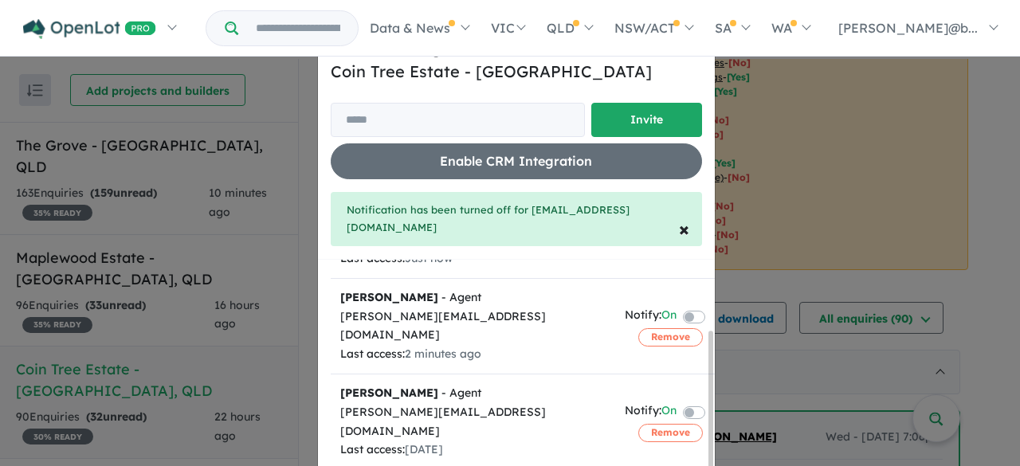
click at [775, 290] on div "Invite/manage team members for Coin Tree Estate - Inala Invite Enable CRM Integ…" at bounding box center [510, 233] width 1020 height 466
